Goal: Task Accomplishment & Management: Use online tool/utility

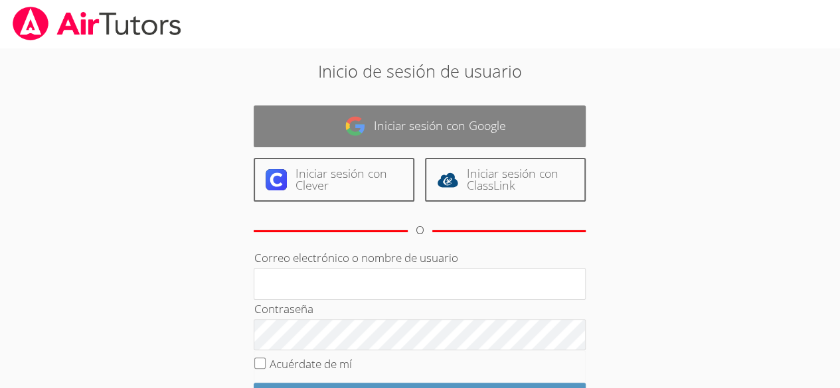
click at [447, 118] on font "Iniciar sesión con Google" at bounding box center [440, 125] width 132 height 16
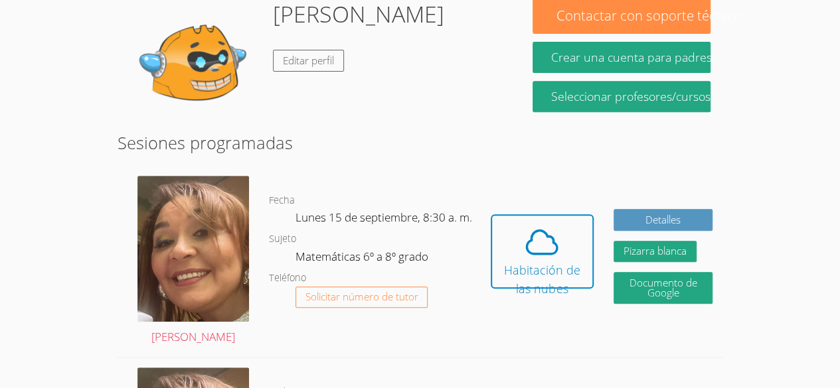
scroll to position [235, 0]
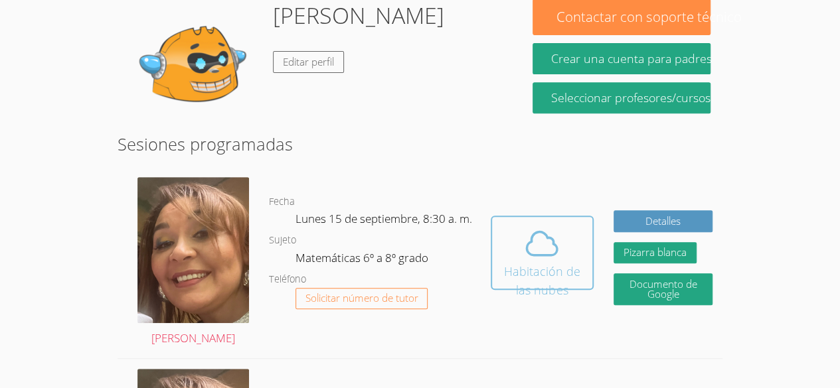
click at [540, 225] on icon at bounding box center [541, 243] width 37 height 37
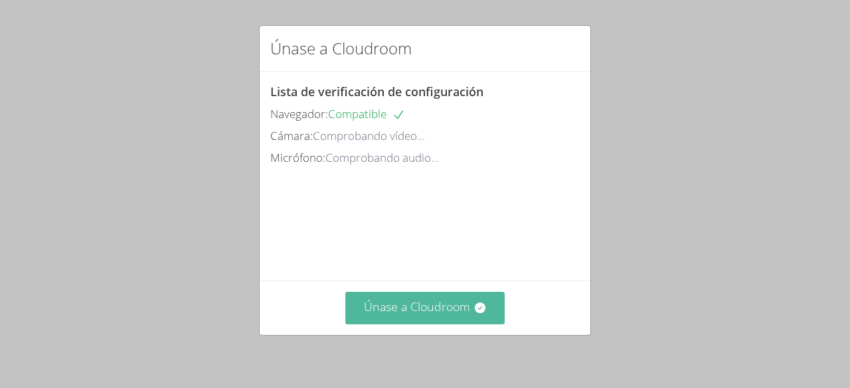
click at [465, 303] on button "Únase a Cloudroom" at bounding box center [425, 308] width 160 height 33
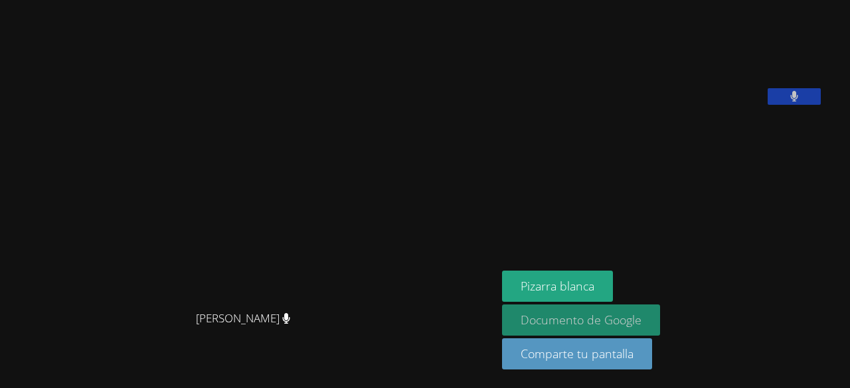
click at [660, 325] on link "Documento de Google" at bounding box center [581, 320] width 158 height 31
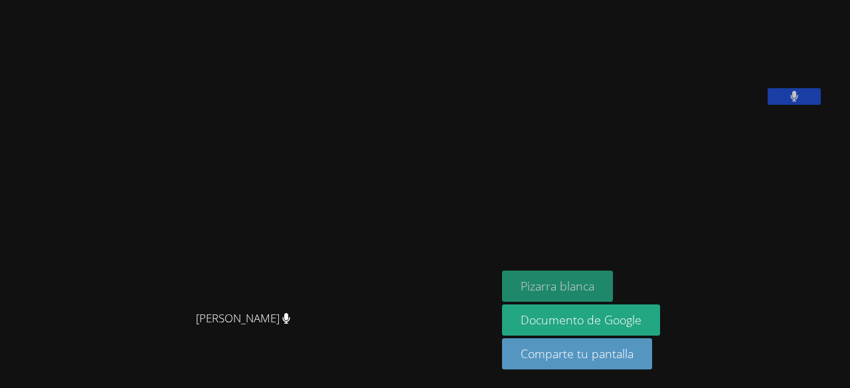
click at [580, 273] on button "Pizarra blanca" at bounding box center [557, 286] width 111 height 31
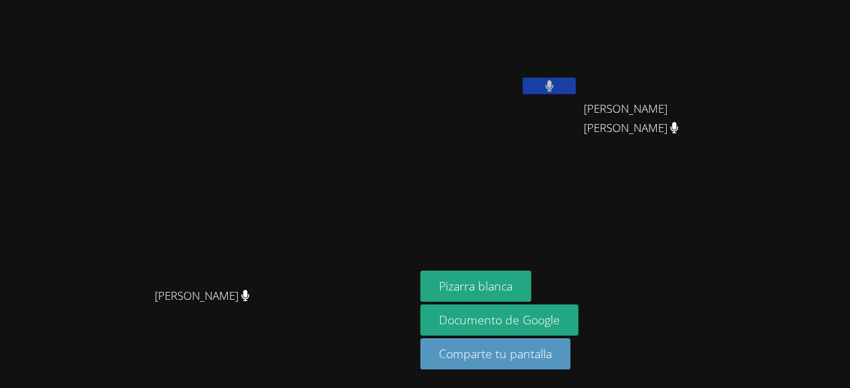
click at [108, 56] on video at bounding box center [207, 168] width 199 height 228
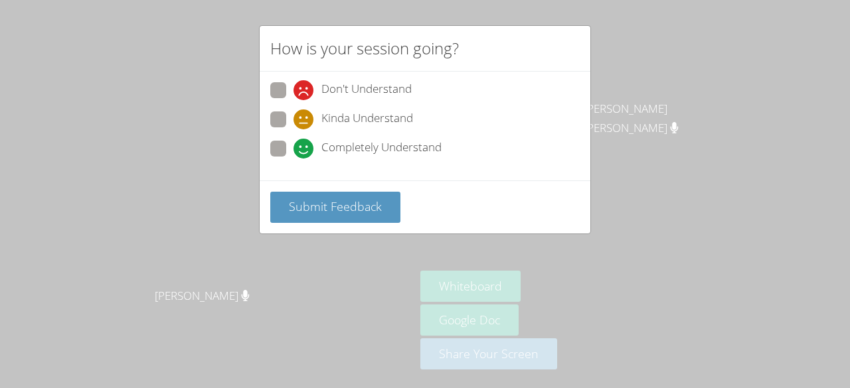
click at [331, 148] on span "Completely Understand" at bounding box center [381, 149] width 120 height 20
click at [305, 148] on input "Completely Understand" at bounding box center [298, 146] width 11 height 11
radio input "true"
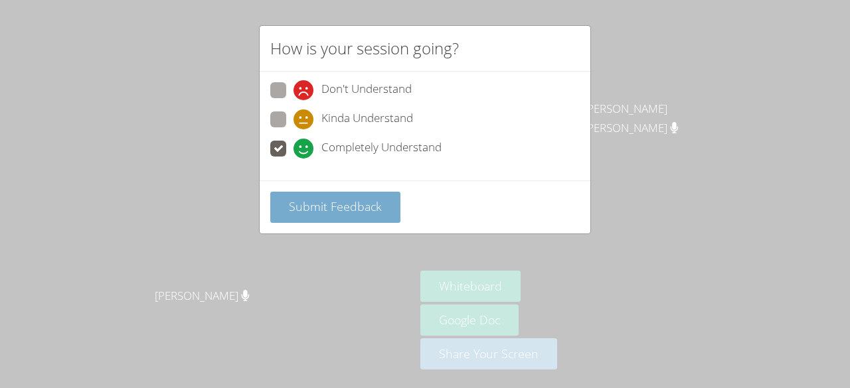
click at [335, 204] on span "Submit Feedback" at bounding box center [335, 206] width 93 height 16
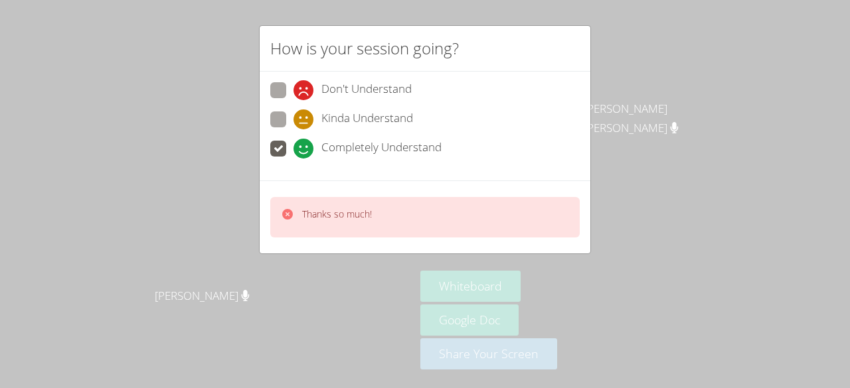
click at [462, 201] on div "Thanks so much!" at bounding box center [424, 217] width 309 height 40
